Goal: Task Accomplishment & Management: Manage account settings

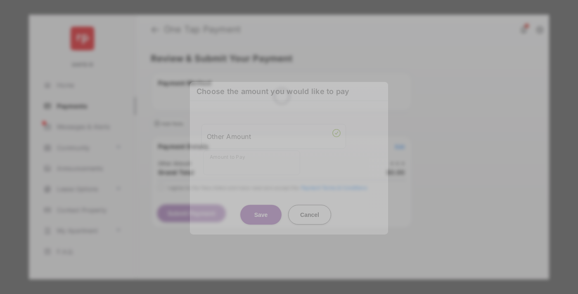
click at [274, 130] on div "Other Amount" at bounding box center [274, 136] width 134 height 14
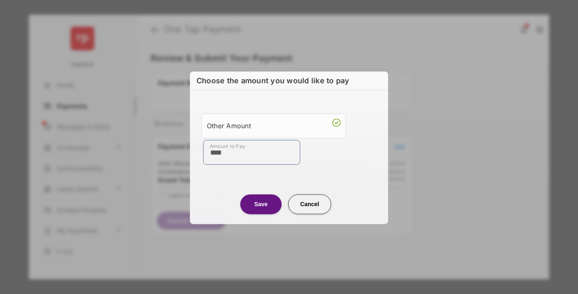
type input "****"
click at [261, 204] on button "Save" at bounding box center [260, 204] width 41 height 20
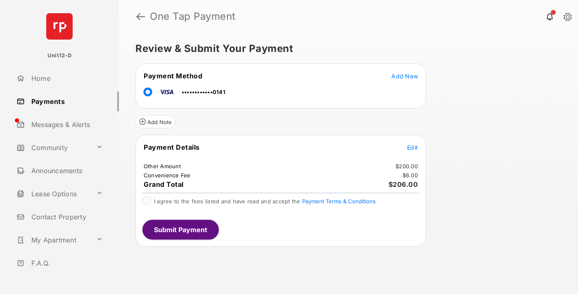
click at [412, 147] on span "Edit" at bounding box center [412, 147] width 11 height 7
click at [180, 229] on button "Submit Payment" at bounding box center [180, 230] width 76 height 20
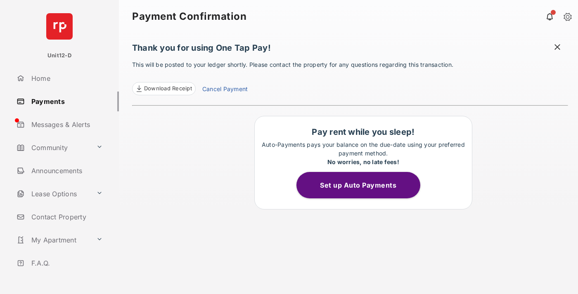
click at [363, 185] on button "Set up Auto Payments" at bounding box center [358, 185] width 124 height 26
